Goal: Task Accomplishment & Management: Manage account settings

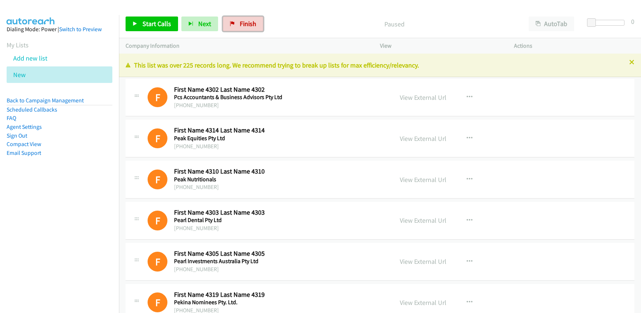
click at [251, 26] on span "Finish" at bounding box center [248, 23] width 17 height 8
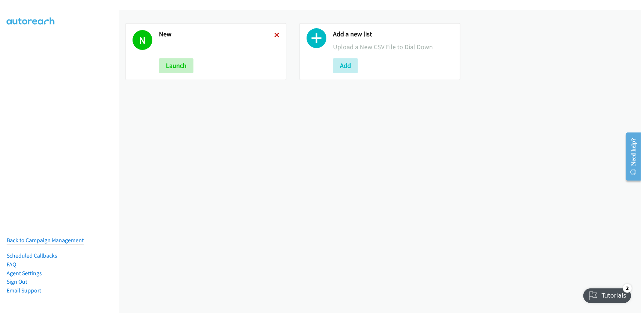
click at [274, 35] on icon at bounding box center [276, 35] width 5 height 5
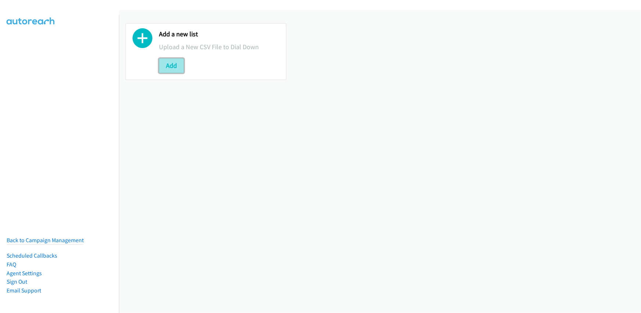
click at [178, 64] on button "Add" at bounding box center [171, 65] width 25 height 15
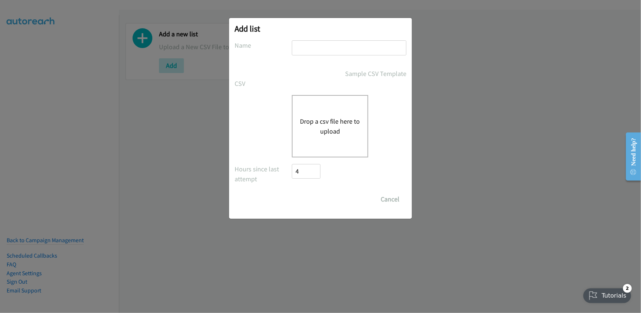
click at [315, 124] on button "Drop a csv file here to upload" at bounding box center [330, 126] width 60 height 20
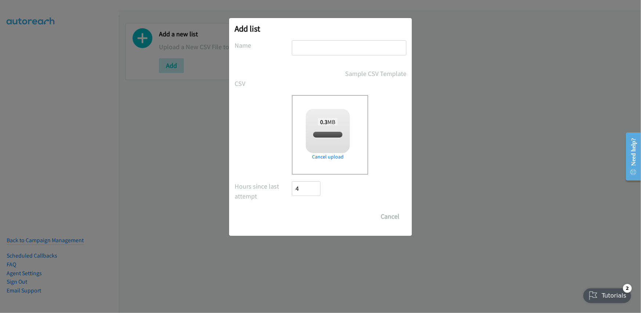
checkbox input "true"
click at [316, 50] on input "text" at bounding box center [349, 47] width 115 height 15
click at [307, 48] on input "text" at bounding box center [349, 47] width 115 height 15
click at [323, 43] on input "text" at bounding box center [349, 47] width 115 height 15
click at [317, 44] on input "text" at bounding box center [349, 47] width 115 height 15
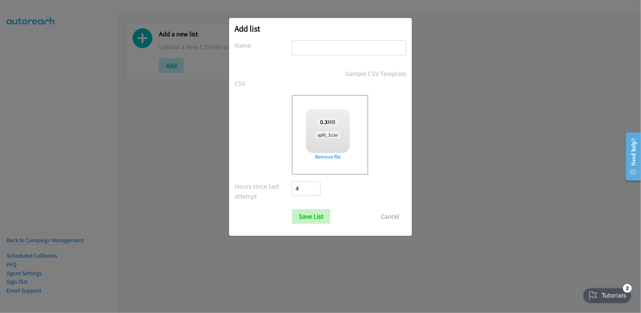
click at [310, 48] on input "text" at bounding box center [349, 47] width 115 height 15
drag, startPoint x: 346, startPoint y: 51, endPoint x: 350, endPoint y: 51, distance: 4.1
click at [350, 51] on input "text" at bounding box center [349, 47] width 115 height 15
type input "see"
click at [313, 213] on input "Save List" at bounding box center [311, 216] width 39 height 15
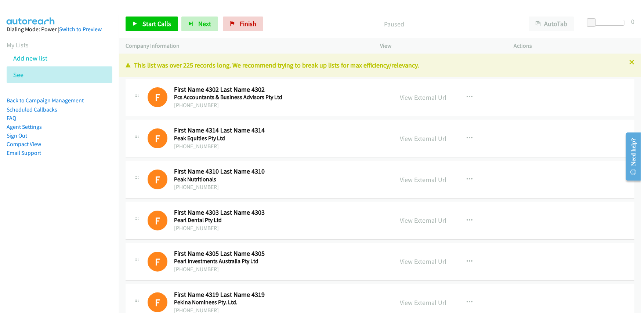
click at [77, 160] on aside "Dialing Mode: Power | Switch to Preview My Lists Add new list See Back to Campa…" at bounding box center [59, 103] width 119 height 176
